Goal: Task Accomplishment & Management: Use online tool/utility

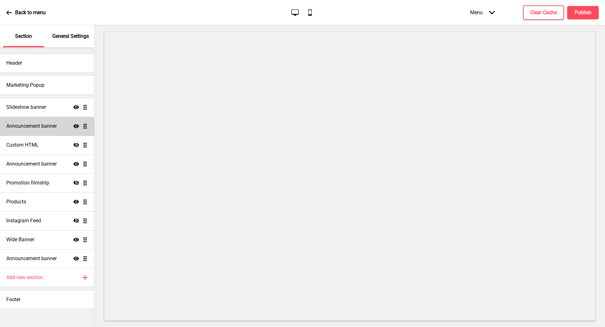
click at [41, 125] on h4 "Announcement banner" at bounding box center [31, 126] width 50 height 7
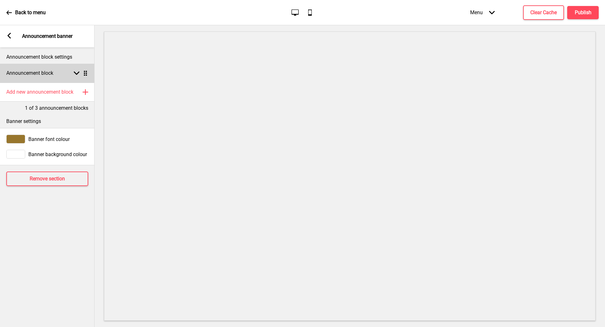
click at [79, 75] on div "Arrow down Drag" at bounding box center [80, 73] width 18 height 6
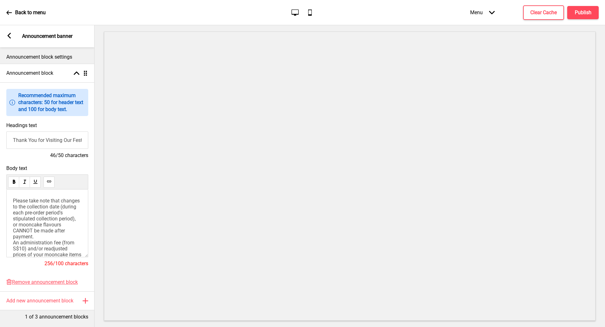
click at [48, 215] on span "Please take note that changes to the collection date (during each pre-order per…" at bounding box center [48, 230] width 70 height 66
click at [597, 8] on button "Publish" at bounding box center [582, 12] width 31 height 13
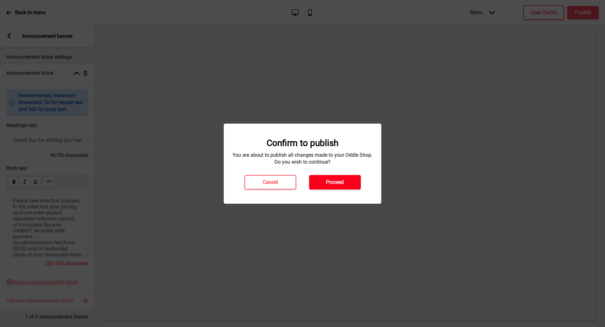
click at [345, 184] on button "Proceed" at bounding box center [335, 182] width 52 height 14
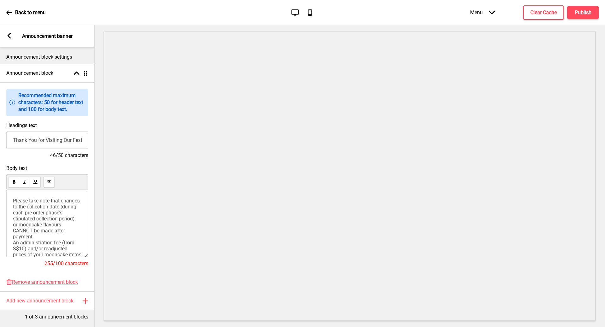
click at [26, 12] on p "Back to menu" at bounding box center [30, 12] width 31 height 7
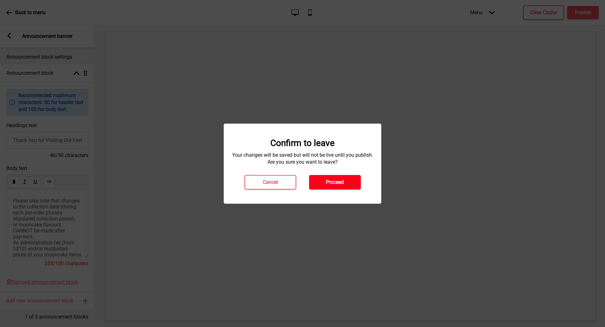
click at [350, 186] on button "Proceed" at bounding box center [335, 182] width 52 height 14
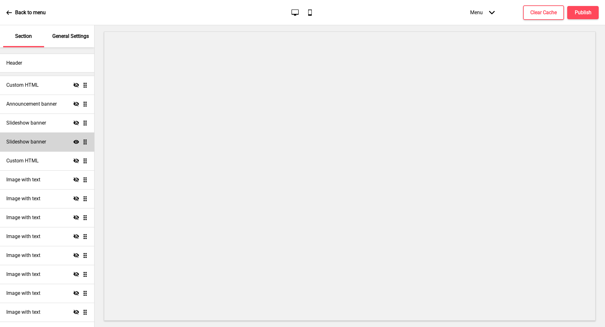
click at [60, 144] on div "Slideshow banner Show Drag" at bounding box center [47, 141] width 94 height 19
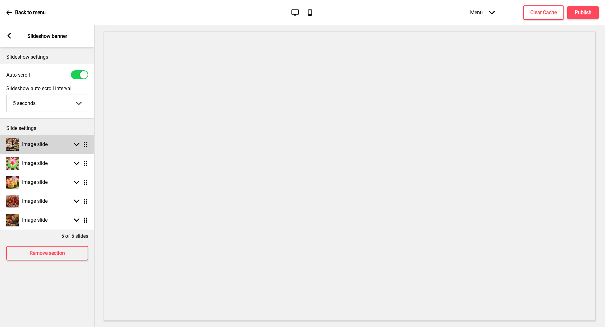
click at [79, 144] on rect at bounding box center [77, 144] width 6 height 6
select select "right"
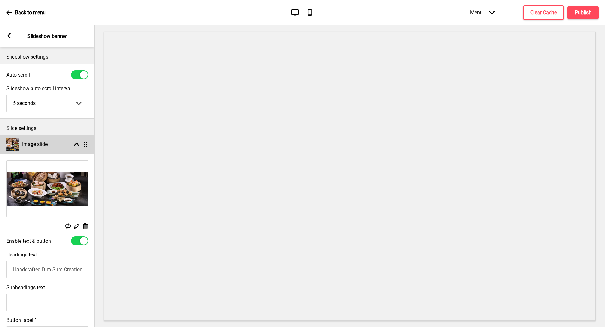
select select "right"
click at [77, 145] on rect at bounding box center [77, 144] width 6 height 6
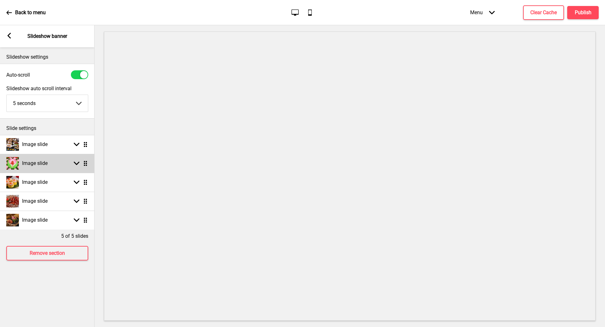
click at [67, 165] on div "Image slide Arrow down Drag" at bounding box center [47, 163] width 94 height 19
select select "right"
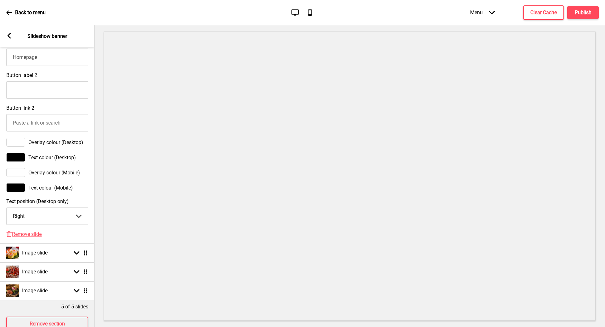
scroll to position [345, 0]
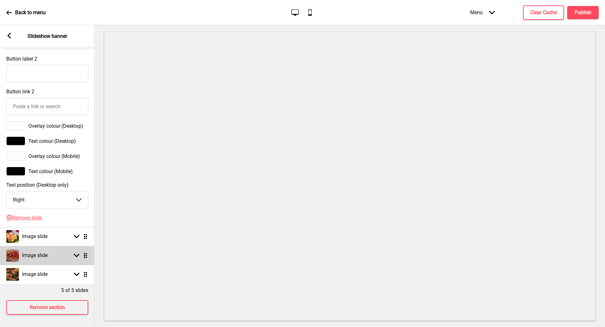
click at [47, 253] on h4 "Image slide" at bounding box center [35, 255] width 26 height 7
select select "right"
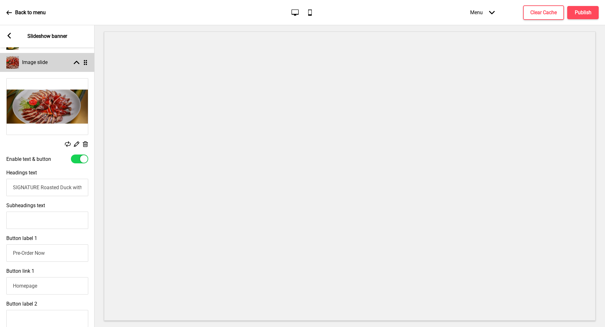
scroll to position [0, 0]
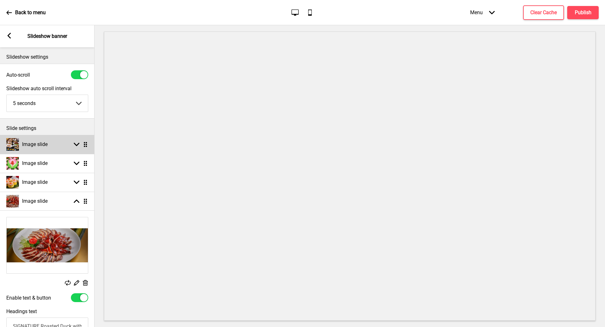
click at [79, 145] on div "Arrow down Drag" at bounding box center [80, 144] width 18 height 6
select select "right"
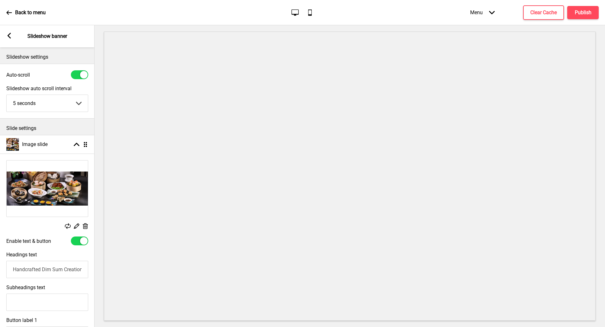
click at [68, 226] on rect at bounding box center [68, 226] width 6 height 6
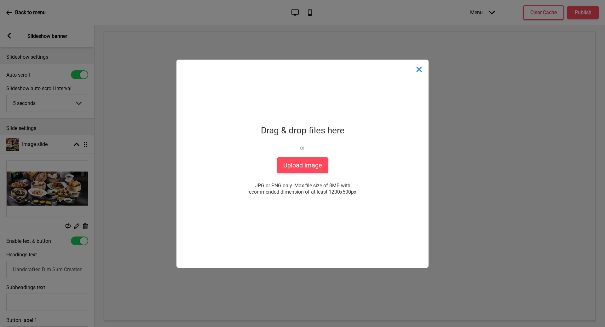
click at [421, 63] on button "Close" at bounding box center [418, 69] width 19 height 19
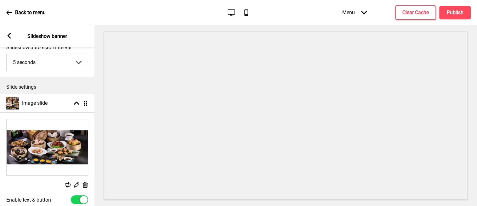
scroll to position [42, 0]
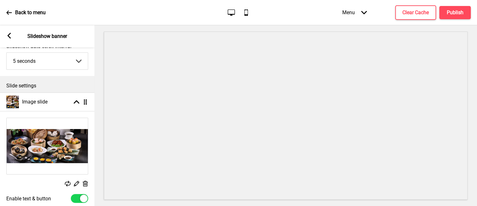
click at [68, 182] on rect at bounding box center [68, 183] width 6 height 6
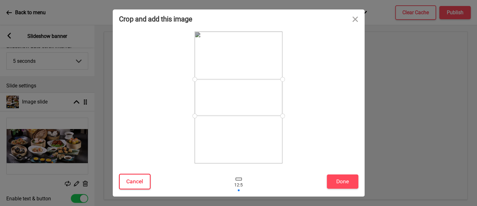
click at [139, 181] on button "Cancel" at bounding box center [134, 181] width 31 height 15
click at [134, 185] on button "Cancel" at bounding box center [134, 181] width 31 height 15
drag, startPoint x: 229, startPoint y: 109, endPoint x: 231, endPoint y: 123, distance: 14.2
click at [231, 123] on div at bounding box center [239, 105] width 176 height 73
click at [342, 186] on button "Done" at bounding box center [342, 181] width 31 height 14
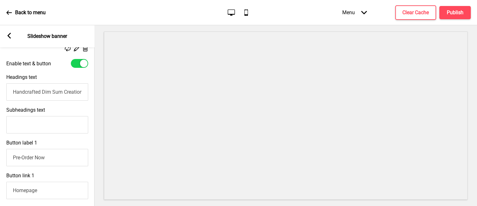
scroll to position [178, 0]
click at [12, 92] on input "Handcrafted Dim Sum Creations" at bounding box center [47, 90] width 82 height 17
click at [15, 90] on input "Handcrafted Dim Sum Creations" at bounding box center [47, 90] width 82 height 17
drag, startPoint x: 12, startPoint y: 92, endPoint x: 61, endPoint y: 90, distance: 49.8
click at [61, 90] on input "Handcrafted Dim Sum Creations" at bounding box center [47, 90] width 82 height 17
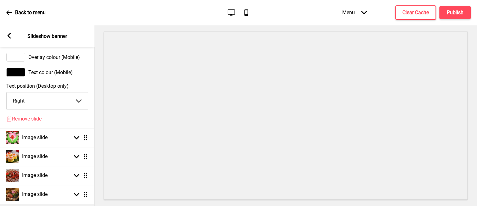
scroll to position [440, 0]
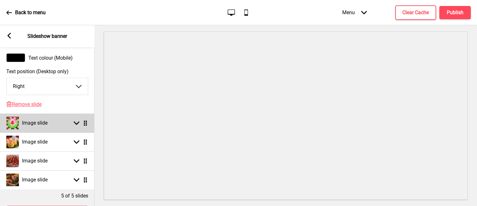
type input "Cantonese-styled Classics"
click at [77, 124] on icon at bounding box center [77, 122] width 6 height 3
select select "right"
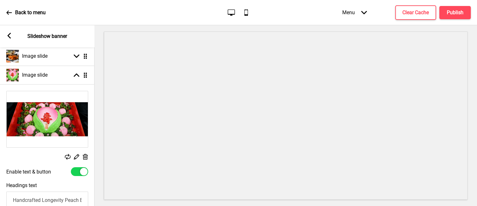
scroll to position [76, 0]
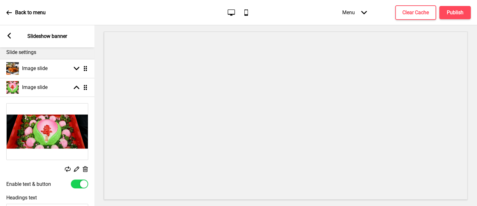
click at [66, 170] on icon at bounding box center [68, 169] width 6 height 6
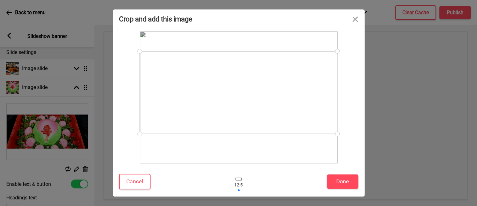
drag, startPoint x: 258, startPoint y: 124, endPoint x: 260, endPoint y: 119, distance: 5.2
click at [260, 119] on div at bounding box center [239, 92] width 198 height 83
click at [342, 183] on button "Done" at bounding box center [342, 181] width 31 height 14
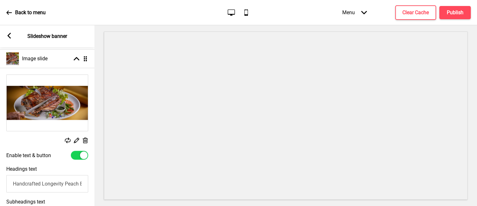
scroll to position [0, 31]
drag, startPoint x: 14, startPoint y: 184, endPoint x: 84, endPoint y: 187, distance: 70.3
click at [84, 187] on input "Handcrafted Longevity Peach Birthday Buns" at bounding box center [47, 183] width 82 height 17
type input "Signature Roasted Lamb Shoulder"
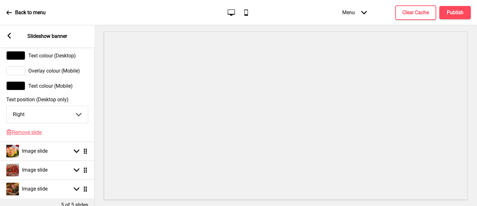
scroll to position [434, 0]
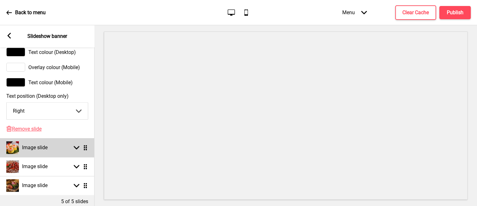
click at [77, 147] on icon at bounding box center [77, 147] width 6 height 3
select select "right"
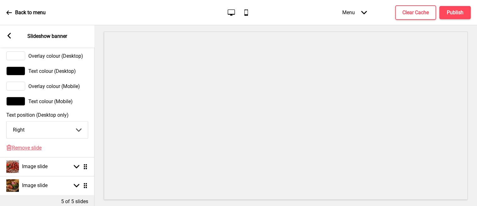
scroll to position [433, 0]
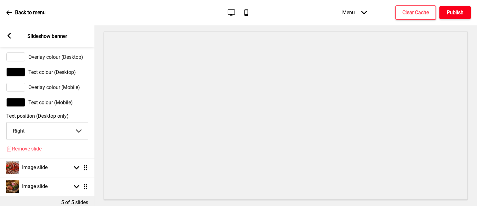
click at [448, 12] on h4 "Publish" at bounding box center [455, 12] width 17 height 7
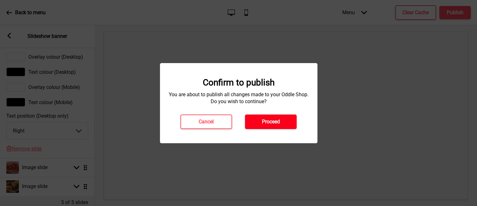
click at [279, 118] on h4 "Proceed" at bounding box center [271, 121] width 18 height 7
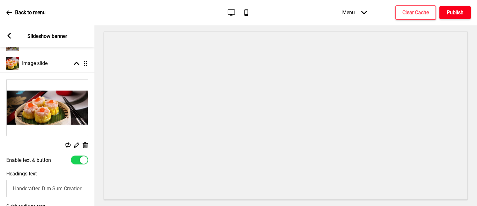
scroll to position [119, 0]
click at [68, 144] on icon at bounding box center [68, 145] width 6 height 6
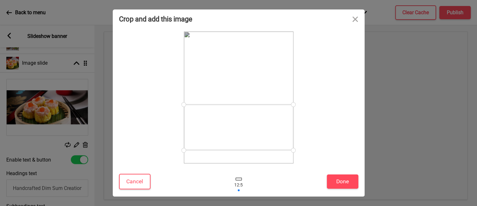
drag, startPoint x: 242, startPoint y: 109, endPoint x: 242, endPoint y: 139, distance: 29.9
click at [242, 139] on div at bounding box center [239, 127] width 110 height 46
click at [345, 181] on button "Done" at bounding box center [342, 181] width 31 height 14
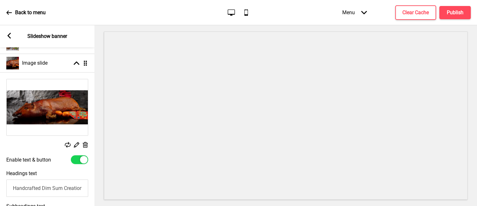
click at [13, 188] on input "Handcrafted Dim Sum Creations" at bounding box center [47, 187] width 82 height 17
paste input "Roasted Golden Suckling Pig (Whole). An advanced order of one day is required."
type input "Roasted Golden Suckling Pig (Whole). An advanced order of one day is required."
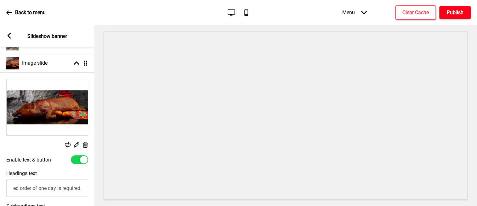
scroll to position [0, 0]
click at [452, 10] on h4 "Publish" at bounding box center [455, 12] width 17 height 7
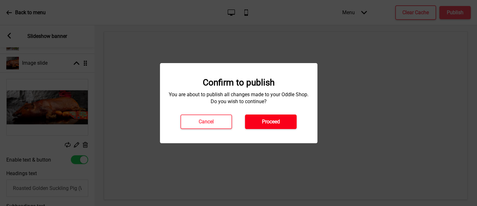
click at [270, 121] on h4 "Proceed" at bounding box center [271, 121] width 18 height 7
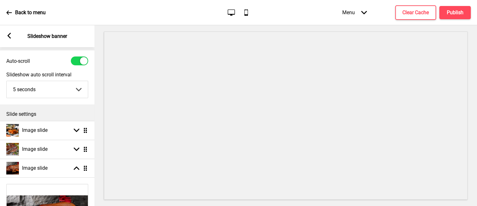
scroll to position [13, 0]
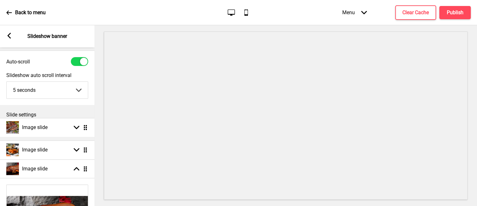
drag, startPoint x: 87, startPoint y: 151, endPoint x: 87, endPoint y: 129, distance: 22.0
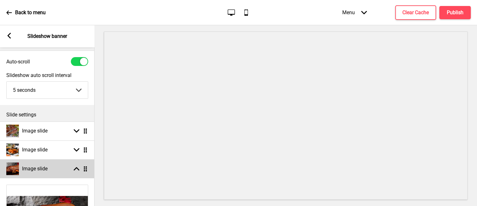
select select "right"
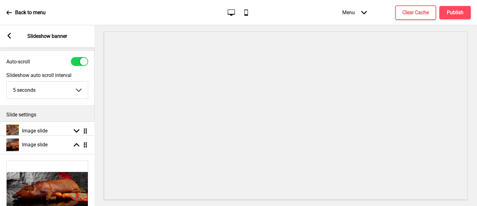
drag, startPoint x: 86, startPoint y: 168, endPoint x: 87, endPoint y: 144, distance: 23.6
select select "right"
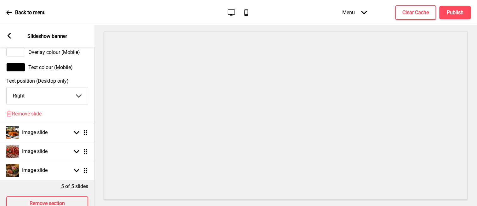
scroll to position [466, 0]
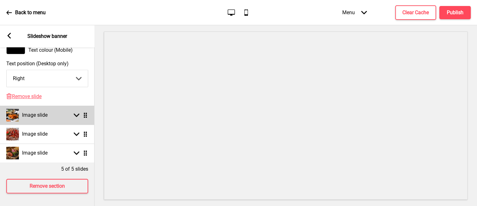
click at [78, 117] on rect at bounding box center [77, 115] width 6 height 6
select select "right"
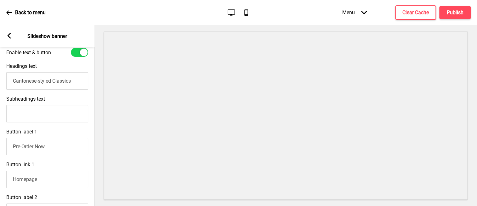
scroll to position [222, 0]
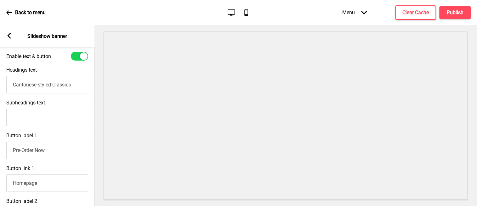
drag, startPoint x: 14, startPoint y: 84, endPoint x: 84, endPoint y: 86, distance: 69.9
click at [84, 86] on input "Cantonese-styled Classics" at bounding box center [47, 84] width 82 height 17
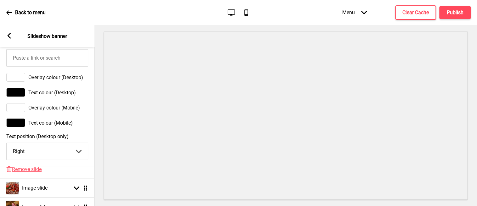
scroll to position [415, 0]
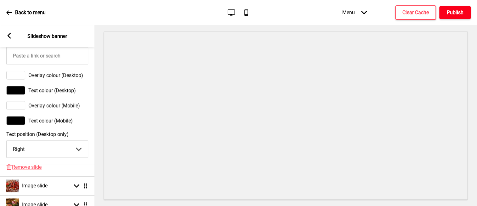
type input "Peony [PERSON_NAME]'s Signature Classics"
click at [458, 11] on h4 "Publish" at bounding box center [455, 12] width 17 height 7
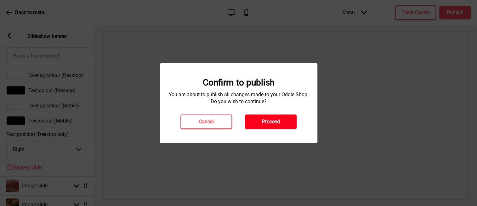
click at [267, 123] on h4 "Proceed" at bounding box center [271, 121] width 18 height 7
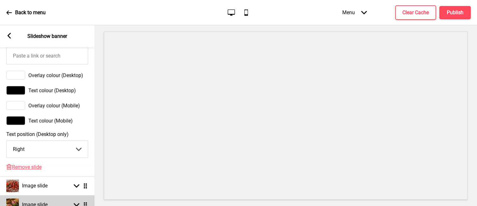
click at [76, 203] on rect at bounding box center [77, 205] width 6 height 6
select select "right"
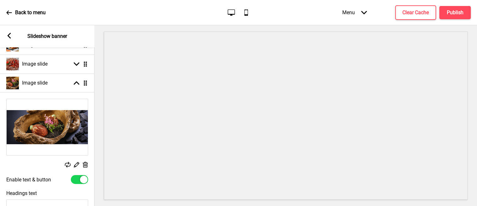
scroll to position [139, 0]
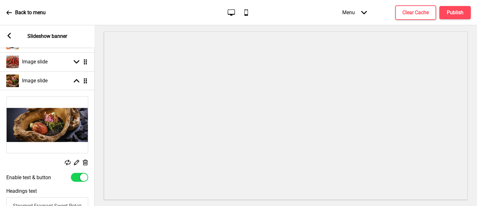
click at [66, 163] on icon at bounding box center [68, 162] width 6 height 6
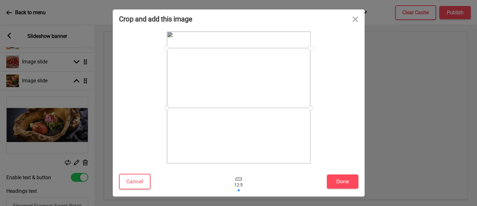
drag, startPoint x: 227, startPoint y: 121, endPoint x: 231, endPoint y: 102, distance: 19.9
click at [231, 102] on div at bounding box center [239, 78] width 144 height 60
click at [346, 184] on button "Done" at bounding box center [342, 181] width 31 height 14
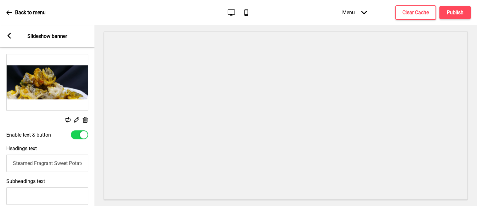
scroll to position [0, 0]
drag, startPoint x: 13, startPoint y: 164, endPoint x: 95, endPoint y: 171, distance: 82.2
click at [95, 171] on div "Section General Settings Header Custom HTML Hide Drag Announcement banner Hide …" at bounding box center [238, 115] width 477 height 180
paste input "Crispy Fish Skin coated with Salted Egg Yolk"
type input "Signature Crispy Fish Skin coated with Salted Egg Yolk"
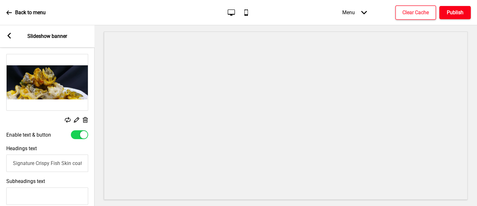
click at [461, 12] on h4 "Publish" at bounding box center [455, 12] width 17 height 7
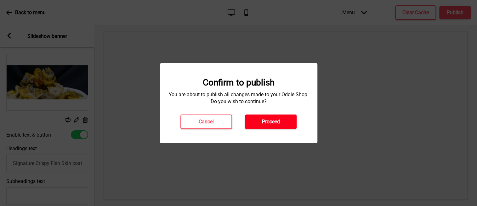
click at [282, 123] on button "Proceed" at bounding box center [271, 121] width 52 height 14
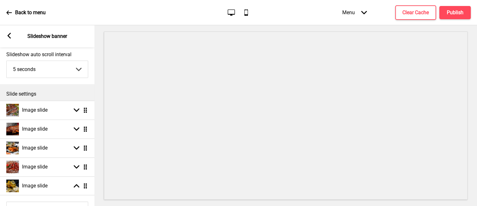
scroll to position [28, 0]
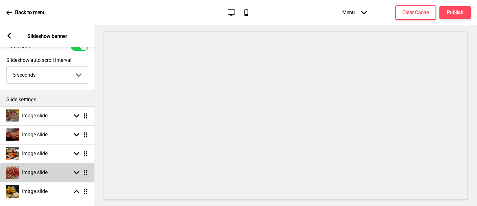
click at [69, 177] on div "Image slide Arrow down Drag" at bounding box center [47, 172] width 94 height 19
select select "right"
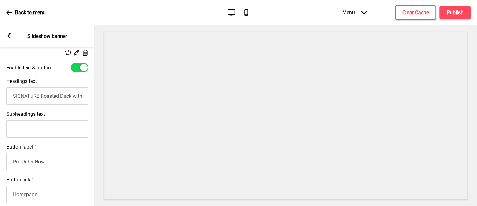
scroll to position [231, 0]
drag, startPoint x: 40, startPoint y: 94, endPoint x: 9, endPoint y: 89, distance: 31.7
click at [9, 89] on input "SIGNATURE Roasted Duck with Black Truffle Sauce" at bounding box center [47, 94] width 82 height 17
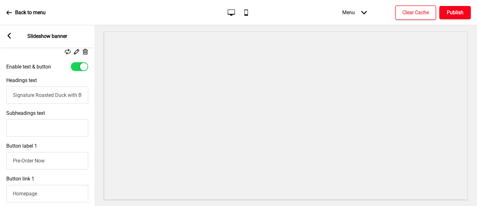
type input "Signature Roasted Duck with Black Truffle Sauce"
click at [452, 15] on h4 "Publish" at bounding box center [455, 12] width 17 height 7
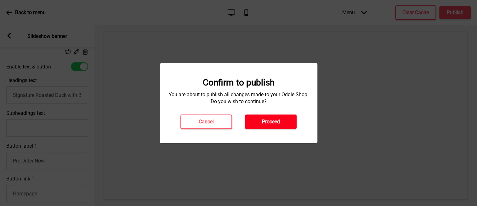
click at [278, 124] on h4 "Proceed" at bounding box center [271, 121] width 18 height 7
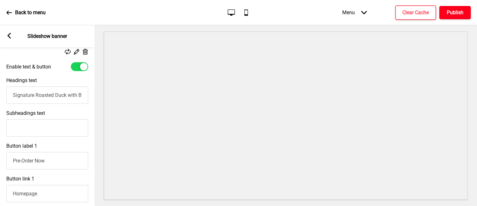
click at [452, 13] on h4 "Publish" at bounding box center [455, 12] width 17 height 7
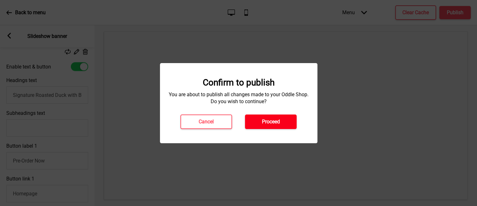
click at [263, 117] on button "Proceed" at bounding box center [271, 121] width 52 height 14
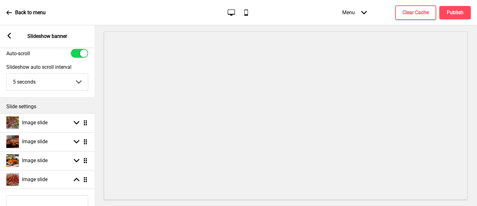
scroll to position [0, 0]
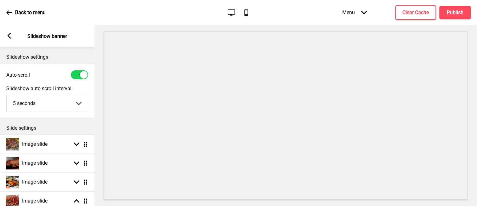
click at [9, 37] on icon at bounding box center [9, 36] width 3 height 6
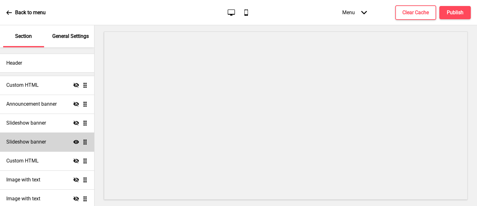
click at [37, 140] on h4 "Slideshow banner" at bounding box center [26, 141] width 40 height 7
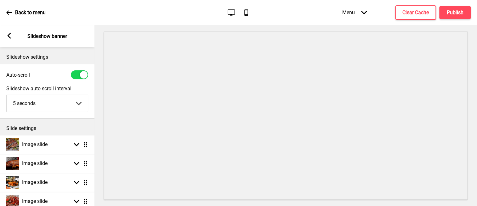
click at [22, 10] on p "Back to menu" at bounding box center [30, 12] width 31 height 7
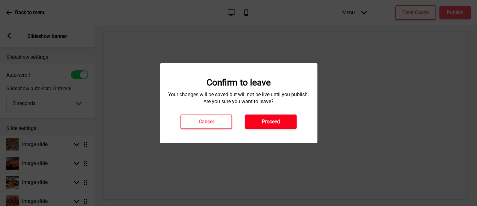
click at [277, 117] on button "Proceed" at bounding box center [271, 121] width 52 height 14
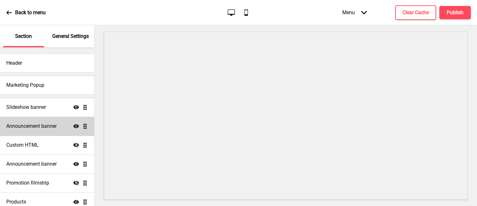
click at [59, 132] on div "Announcement banner Show Drag" at bounding box center [47, 126] width 94 height 19
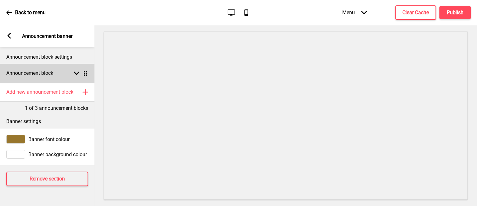
click at [78, 77] on div "Announcement block Arrow down Drag" at bounding box center [47, 73] width 94 height 19
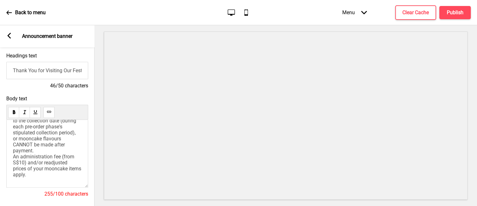
scroll to position [15, 0]
click at [80, 134] on span "Please take note that changes to the collection date (during each pre-order pha…" at bounding box center [48, 146] width 70 height 66
click at [452, 15] on h4 "Publish" at bounding box center [455, 12] width 17 height 7
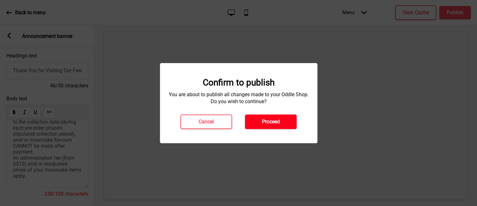
click at [275, 120] on h4 "Proceed" at bounding box center [271, 121] width 18 height 7
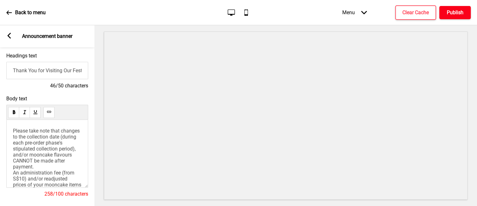
scroll to position [0, 0]
click at [451, 15] on h4 "Publish" at bounding box center [455, 12] width 17 height 7
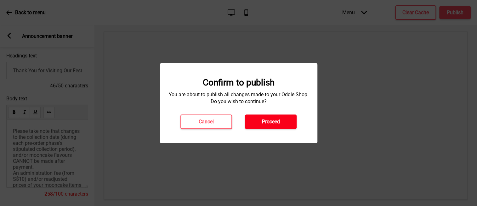
click at [270, 125] on button "Proceed" at bounding box center [271, 121] width 52 height 14
